Goal: Obtain resource: Obtain resource

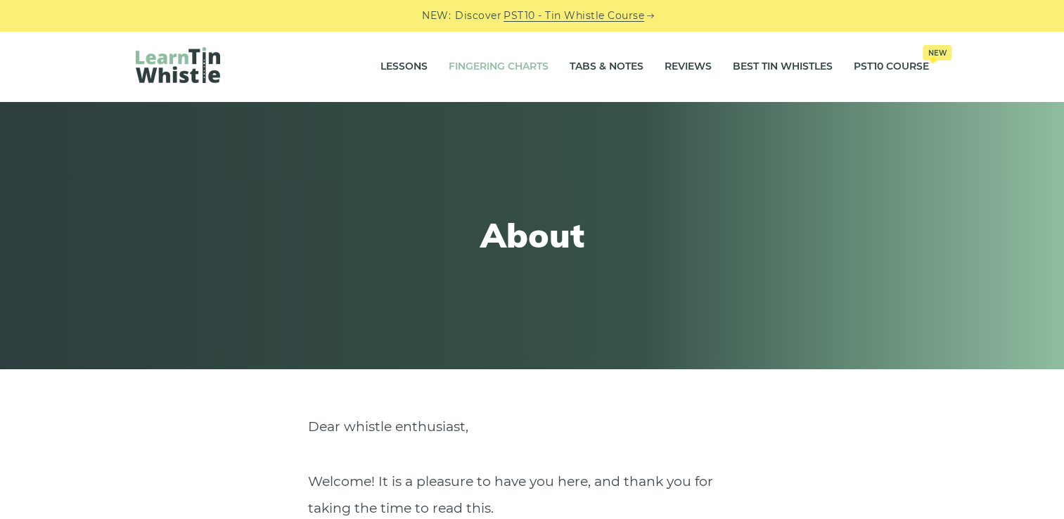
click at [496, 65] on link "Fingering Charts" at bounding box center [499, 66] width 100 height 35
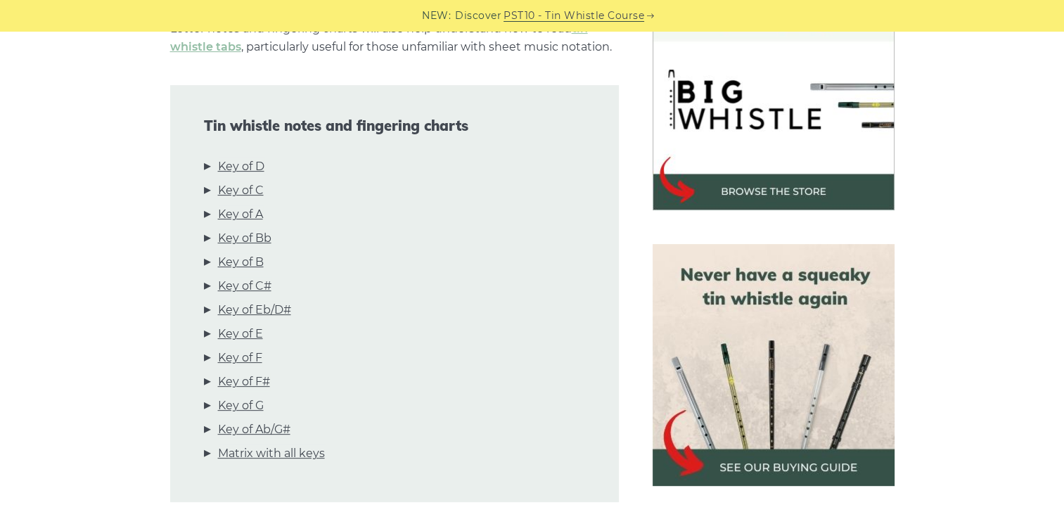
scroll to position [476, 0]
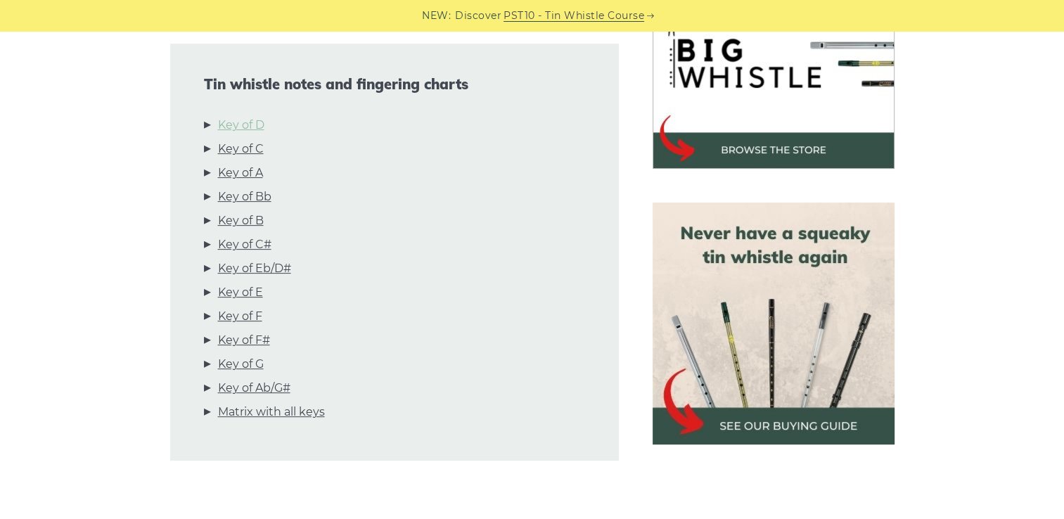
click at [257, 129] on link "Key of D" at bounding box center [241, 125] width 46 height 18
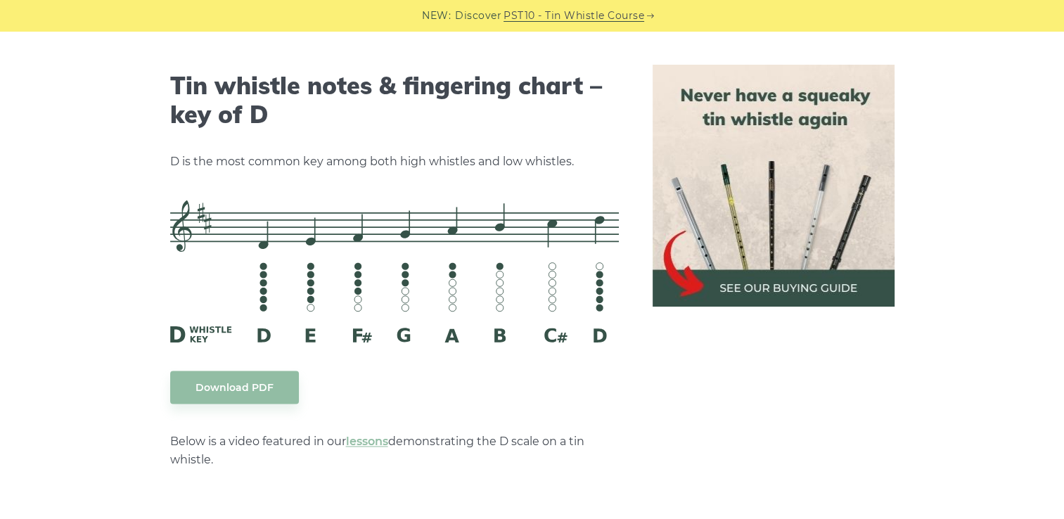
scroll to position [2191, 0]
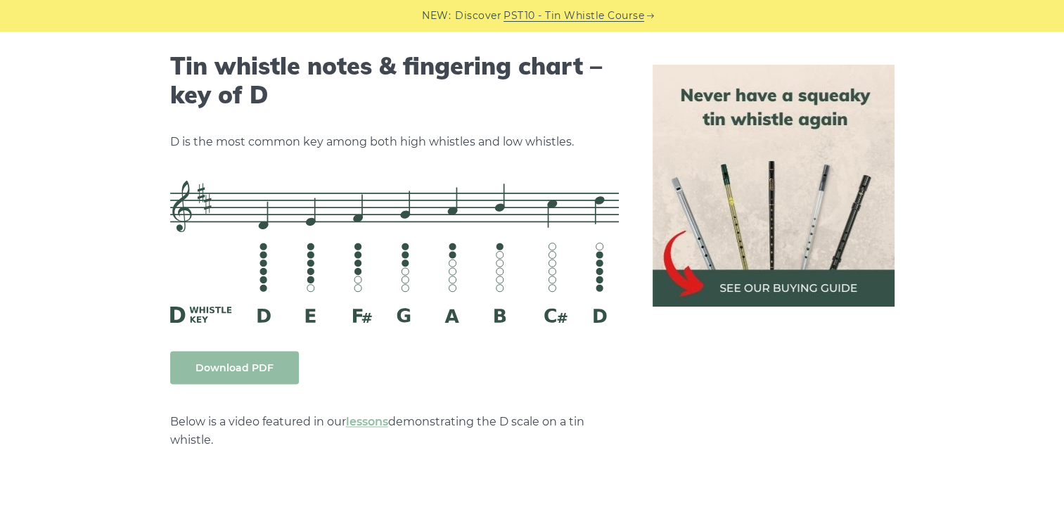
click at [236, 378] on link "Download PDF" at bounding box center [234, 367] width 129 height 33
